Goal: Task Accomplishment & Management: Use online tool/utility

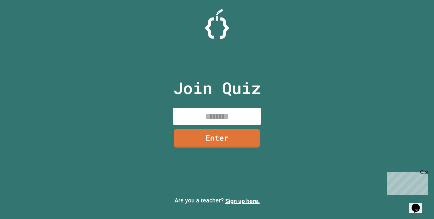
click at [227, 114] on input at bounding box center [217, 115] width 89 height 17
type input "********"
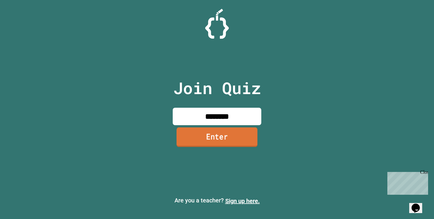
click at [239, 138] on link "Enter" at bounding box center [217, 136] width 81 height 19
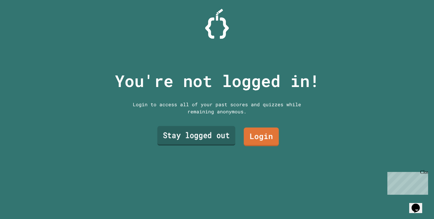
click at [226, 133] on link "Stay logged out" at bounding box center [196, 135] width 78 height 19
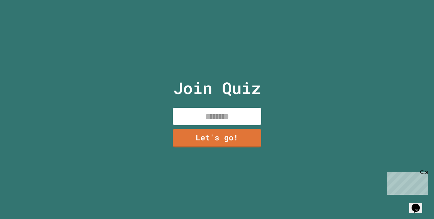
click at [227, 115] on input at bounding box center [217, 115] width 89 height 17
type input "*******"
click at [232, 139] on link "Let's go!" at bounding box center [216, 137] width 87 height 19
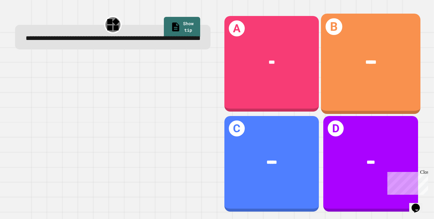
click at [379, 73] on div "*****" at bounding box center [371, 62] width 100 height 31
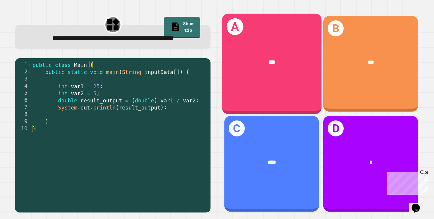
click at [285, 70] on div "***" at bounding box center [272, 62] width 100 height 31
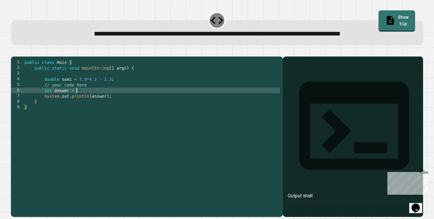
click at [83, 98] on div "public class Main { public static void main ( String [ ] args ) { double num1 =…" at bounding box center [151, 134] width 257 height 151
click at [19, 56] on icon "button" at bounding box center [17, 55] width 3 height 4
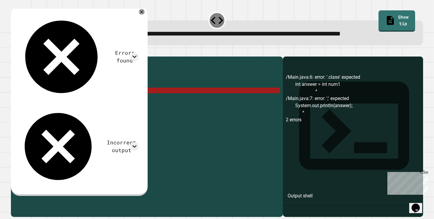
drag, startPoint x: 97, startPoint y: 99, endPoint x: 86, endPoint y: 99, distance: 10.9
click at [86, 99] on div "public class Main { public static void main ( String [ ] args ) { double num1 =…" at bounding box center [151, 134] width 257 height 151
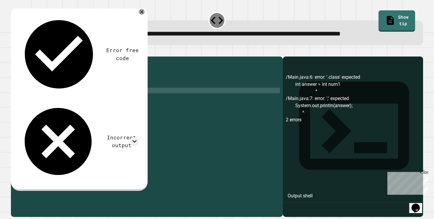
scroll to position [0, 5]
click at [19, 56] on icon "button" at bounding box center [17, 55] width 3 height 4
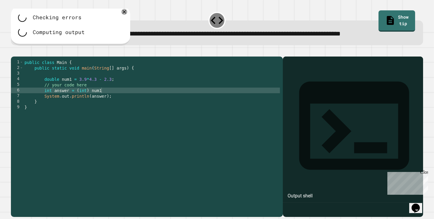
click at [91, 100] on div "public class Main { public static void main ( String [ ] args ) { double num1 =…" at bounding box center [151, 134] width 257 height 151
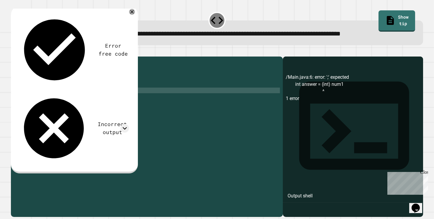
scroll to position [0, 5]
click at [14, 52] on button "button" at bounding box center [14, 52] width 0 height 0
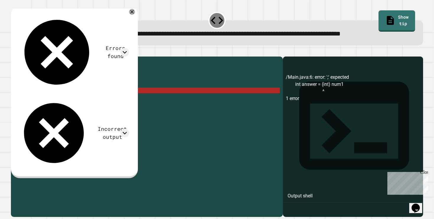
click at [128, 98] on div "public class Main { public static void main ( String [ ] args ) { double num1 =…" at bounding box center [151, 134] width 257 height 151
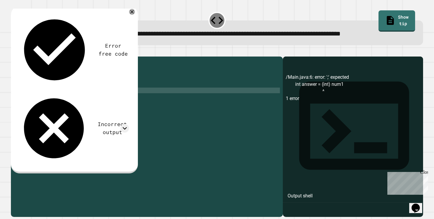
type textarea "**********"
click at [14, 52] on icon "button" at bounding box center [14, 52] width 0 height 0
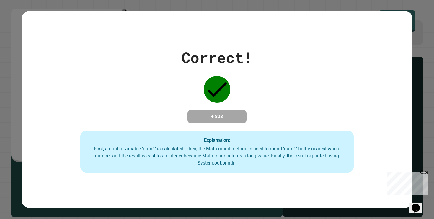
click at [344, 1] on div "Correct! + 803 Explanation: First, a double variable 'num1' is calculated. Then…" at bounding box center [217, 109] width 434 height 219
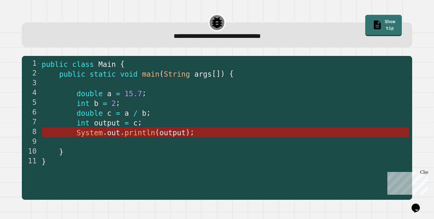
click at [128, 133] on span "println" at bounding box center [140, 132] width 30 height 9
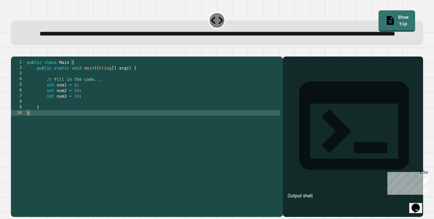
click at [69, 122] on div "public class Main { public static void main ( String [ ] args ) { // Fill in th…" at bounding box center [153, 129] width 254 height 140
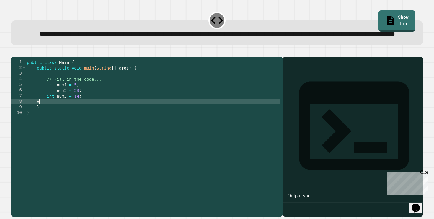
type textarea "*"
click at [14, 52] on icon "button" at bounding box center [14, 52] width 0 height 0
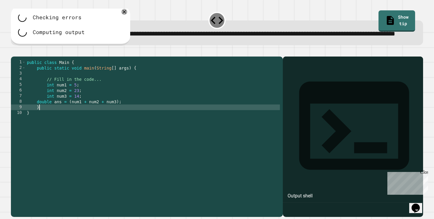
click at [56, 126] on div "public class Main { public static void main ( String [ ] args ) { // Fill in th…" at bounding box center [153, 129] width 254 height 140
type textarea "*"
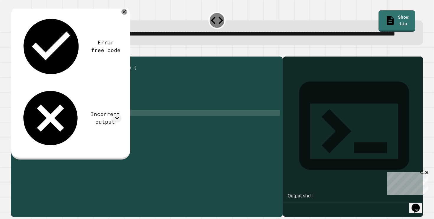
scroll to position [0, 0]
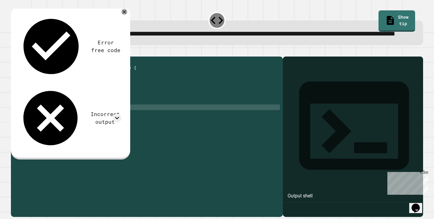
click at [34, 125] on div "public class Main { public static void main ( String [ ] args ) { // Fill in th…" at bounding box center [153, 129] width 254 height 140
type textarea "*"
click at [39, 128] on div "public class Main { public static void main ( String [ ] args ) { // Fill in th…" at bounding box center [153, 129] width 254 height 140
type textarea "**********"
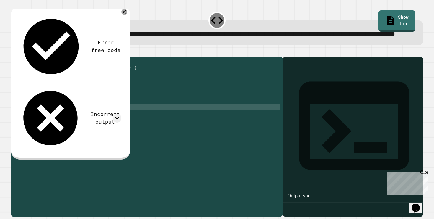
click at [14, 52] on icon "button" at bounding box center [14, 52] width 0 height 0
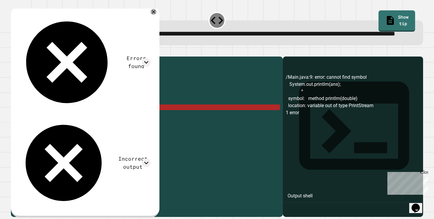
click at [46, 137] on div "public class Main { public static void main ( String [ ] args ) { // Fill in th…" at bounding box center [153, 129] width 254 height 140
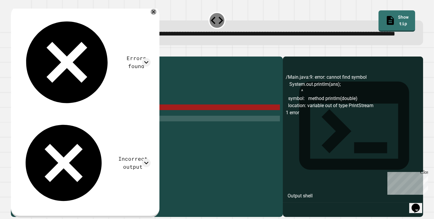
scroll to position [0, 0]
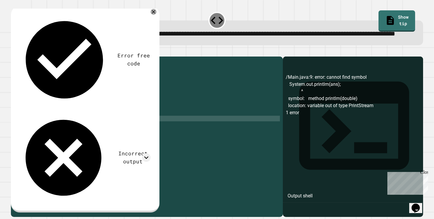
click at [76, 127] on div "public class Main { public static void main ( String [ ] args ) { // Fill in th…" at bounding box center [153, 129] width 254 height 140
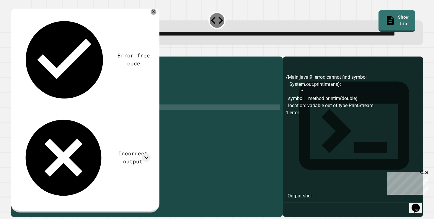
scroll to position [0, 4]
click at [14, 52] on icon "button" at bounding box center [14, 52] width 0 height 0
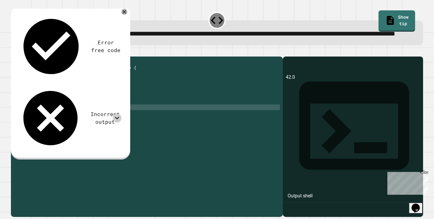
click at [120, 113] on icon at bounding box center [117, 117] width 9 height 9
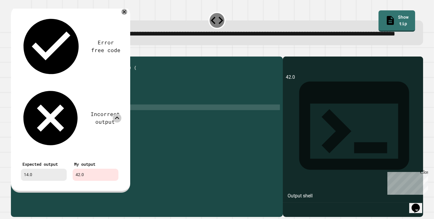
click at [118, 116] on icon at bounding box center [117, 117] width 4 height 3
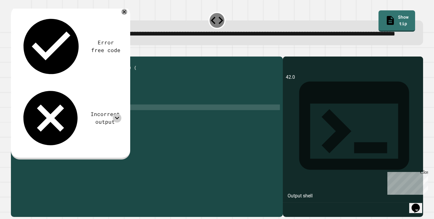
click at [117, 121] on div "public class Main { public static void main ( String [ ] args ) { // Fill in th…" at bounding box center [153, 129] width 254 height 140
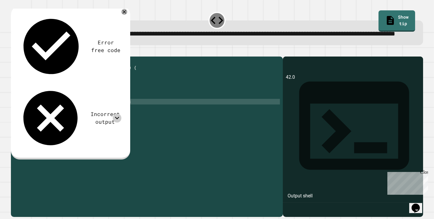
scroll to position [0, 7]
click at [14, 52] on button "button" at bounding box center [14, 52] width 0 height 0
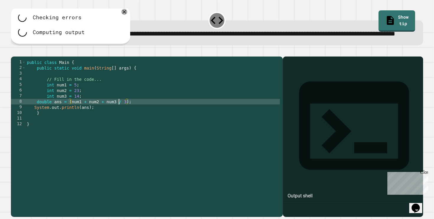
click at [118, 118] on div "public class Main { public static void main ( String [ ] args ) { // Fill in th…" at bounding box center [153, 129] width 254 height 140
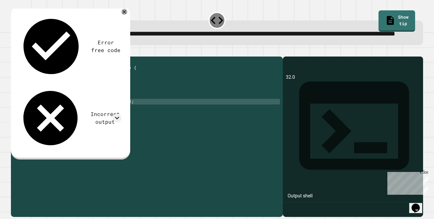
scroll to position [0, 6]
click at [71, 120] on div "public class Main { public static void main ( String [ ] args ) { // Fill in th…" at bounding box center [153, 129] width 254 height 140
type textarea "**********"
click at [19, 57] on icon "button" at bounding box center [17, 55] width 3 height 4
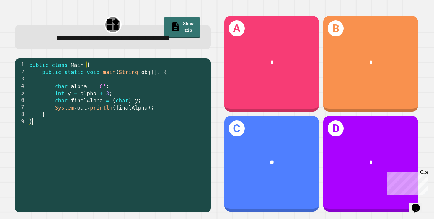
click at [66, 130] on div "public class Main { public static void main ( String obj [ ]) { char alpha = 'C…" at bounding box center [118, 139] width 180 height 156
click at [170, 107] on div "public class Main { public static void main ( String obj [ ]) { char alpha = 'C…" at bounding box center [118, 139] width 180 height 156
click at [143, 131] on div "public class Main { public static void main ( String obj [ ]) { char alpha = 'C…" at bounding box center [118, 139] width 180 height 156
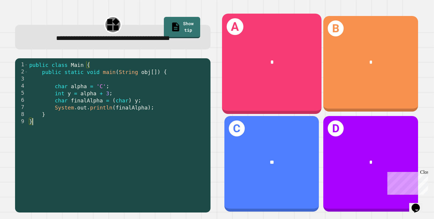
click at [279, 63] on div "*" at bounding box center [271, 62] width 77 height 9
